Goal: Information Seeking & Learning: Stay updated

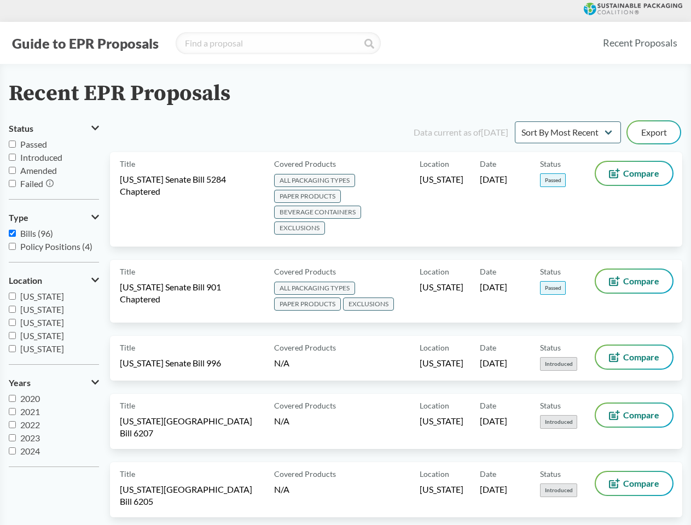
click at [85, 43] on button "Guide to EPR Proposals" at bounding box center [85, 43] width 153 height 18
click at [54, 129] on button "Status" at bounding box center [54, 128] width 90 height 19
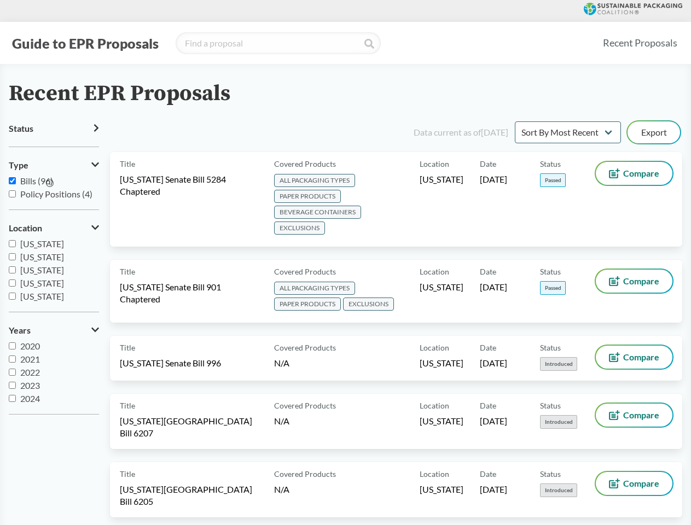
click at [50, 184] on icon at bounding box center [50, 183] width 8 height 8
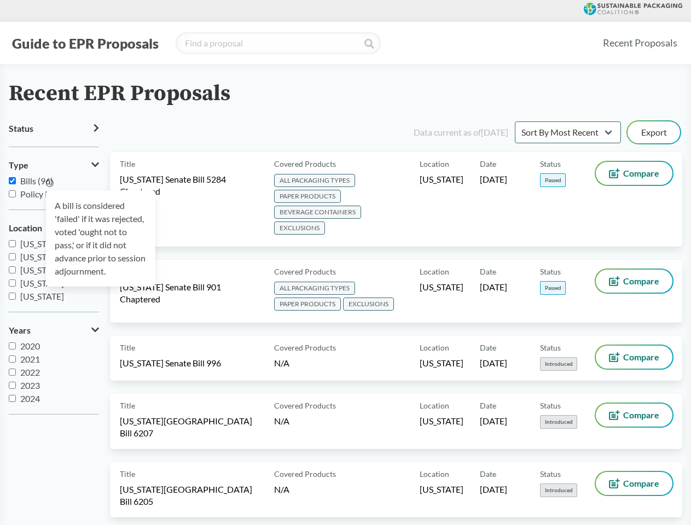
click at [54, 218] on div "A bill is considered 'failed' if it was rejected, voted 'ought not to pass,' or…" at bounding box center [100, 238] width 109 height 96
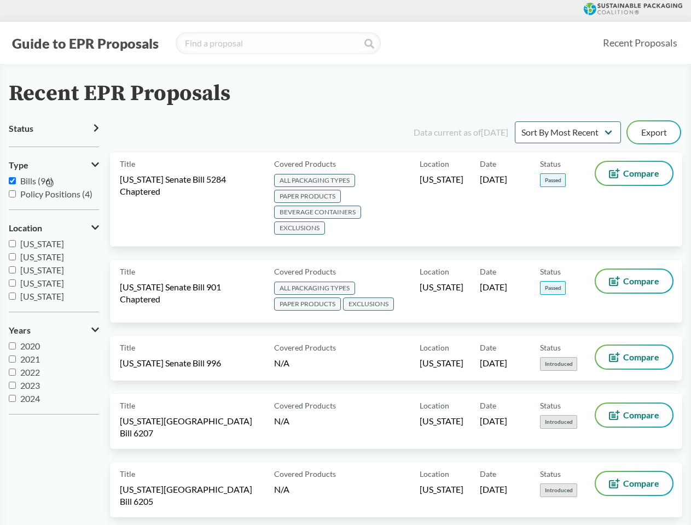
click at [54, 281] on span "[US_STATE]" at bounding box center [42, 283] width 44 height 10
click at [16, 281] on input "[US_STATE]" at bounding box center [12, 283] width 7 height 7
checkbox input "true"
click at [54, 383] on label "2023" at bounding box center [54, 385] width 90 height 13
click at [16, 383] on input "2023" at bounding box center [12, 385] width 7 height 7
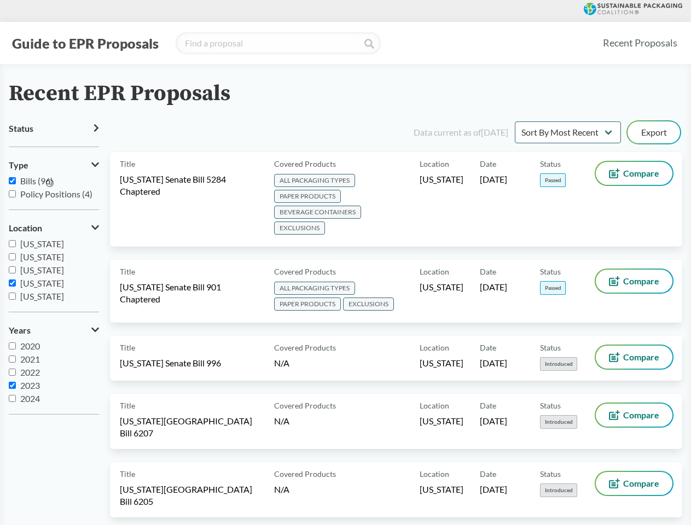
checkbox input "true"
